Goal: Navigation & Orientation: Find specific page/section

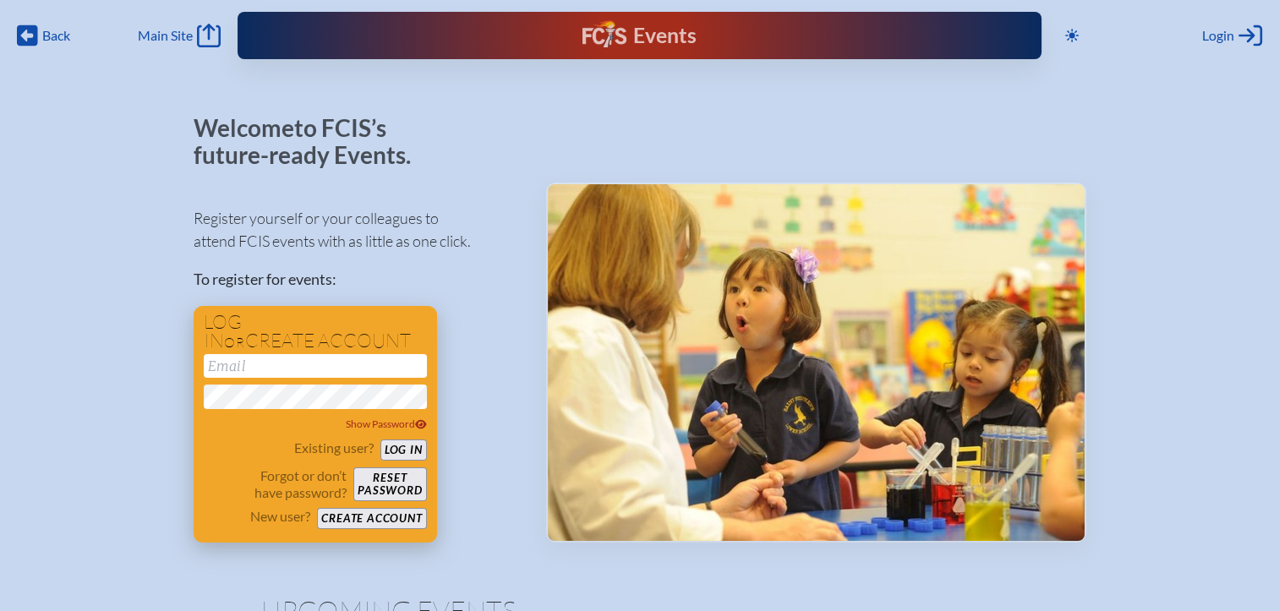
type input "[EMAIL_ADDRESS][DOMAIN_NAME]"
click at [413, 449] on button "Log in" at bounding box center [403, 450] width 47 height 21
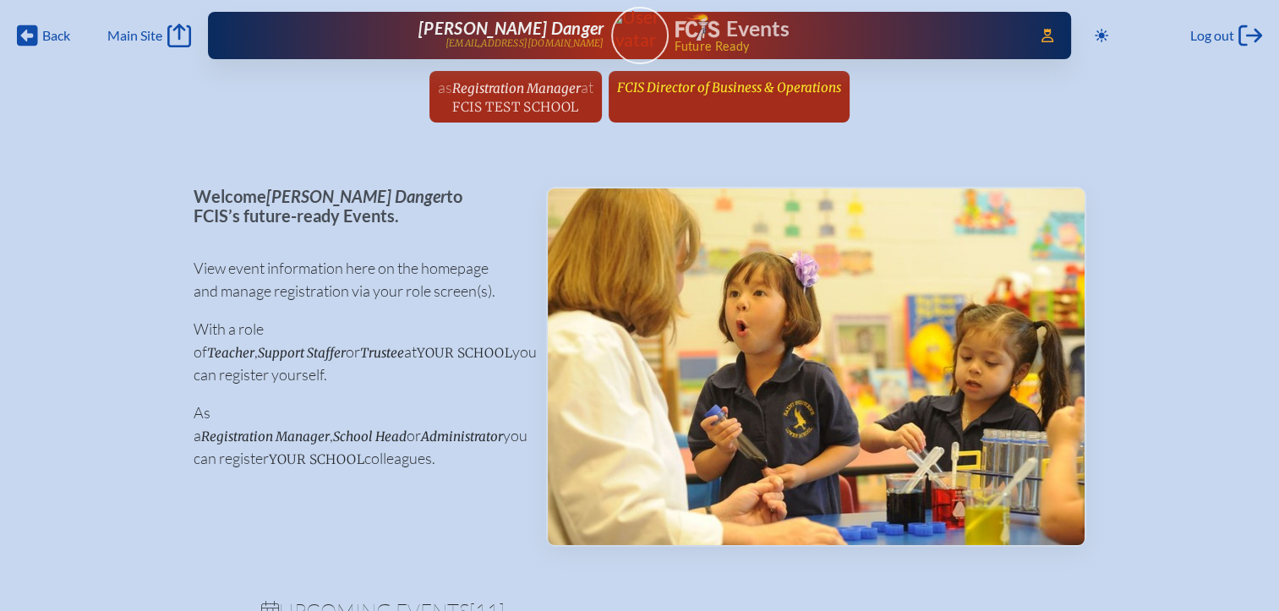
click at [734, 94] on span "FCIS Director of Business & Operations" at bounding box center [729, 87] width 224 height 16
